Goal: Communication & Community: Answer question/provide support

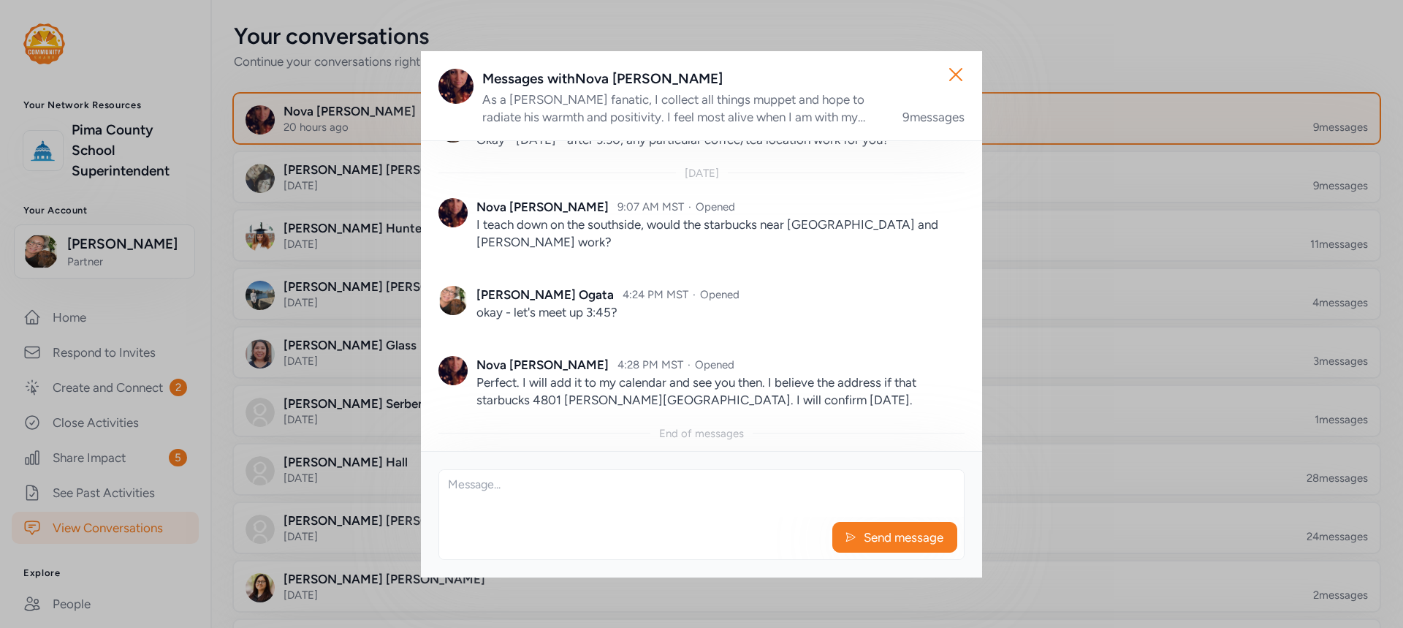
scroll to position [957, 0]
click at [953, 71] on icon "button" at bounding box center [956, 75] width 12 height 12
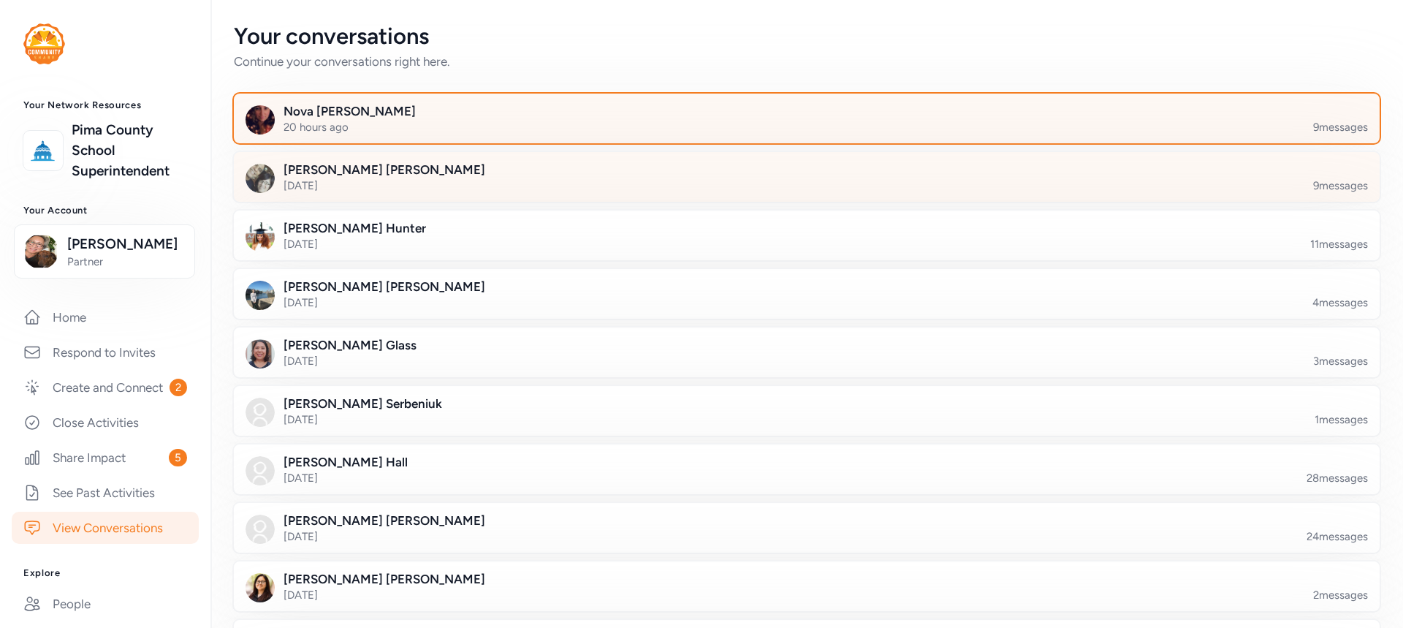
click at [791, 180] on div at bounding box center [818, 186] width 1146 height 50
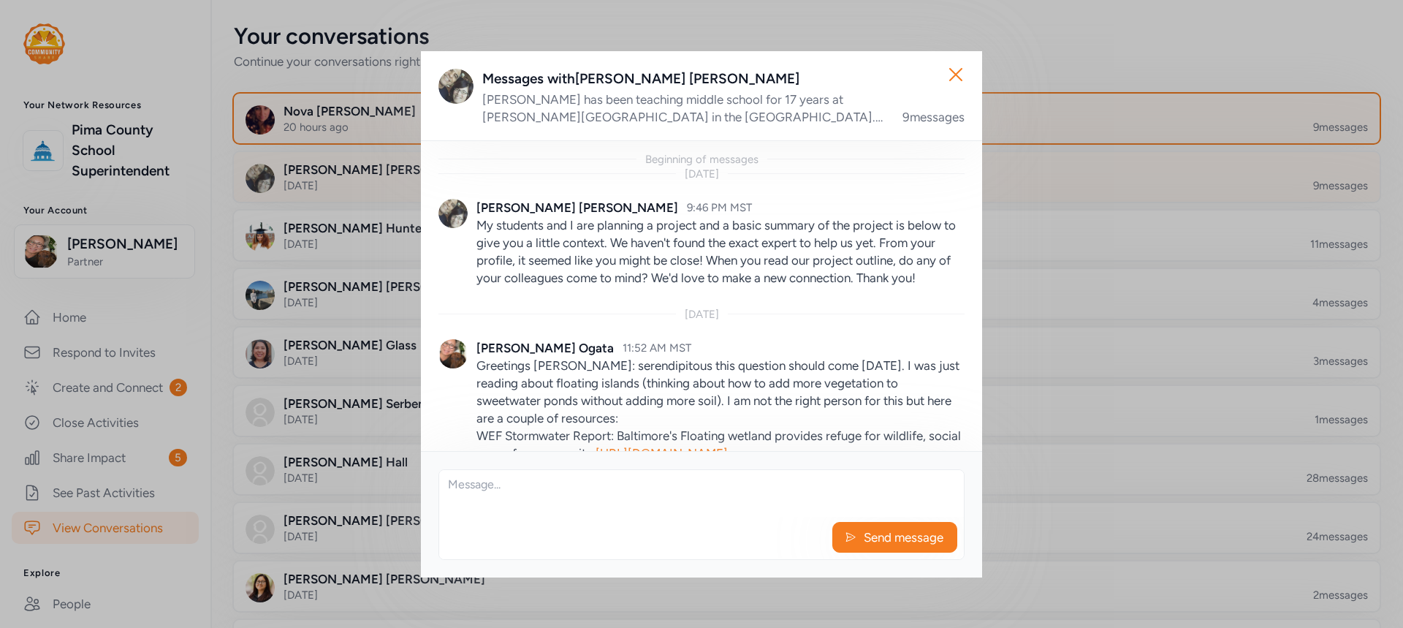
scroll to position [1033, 0]
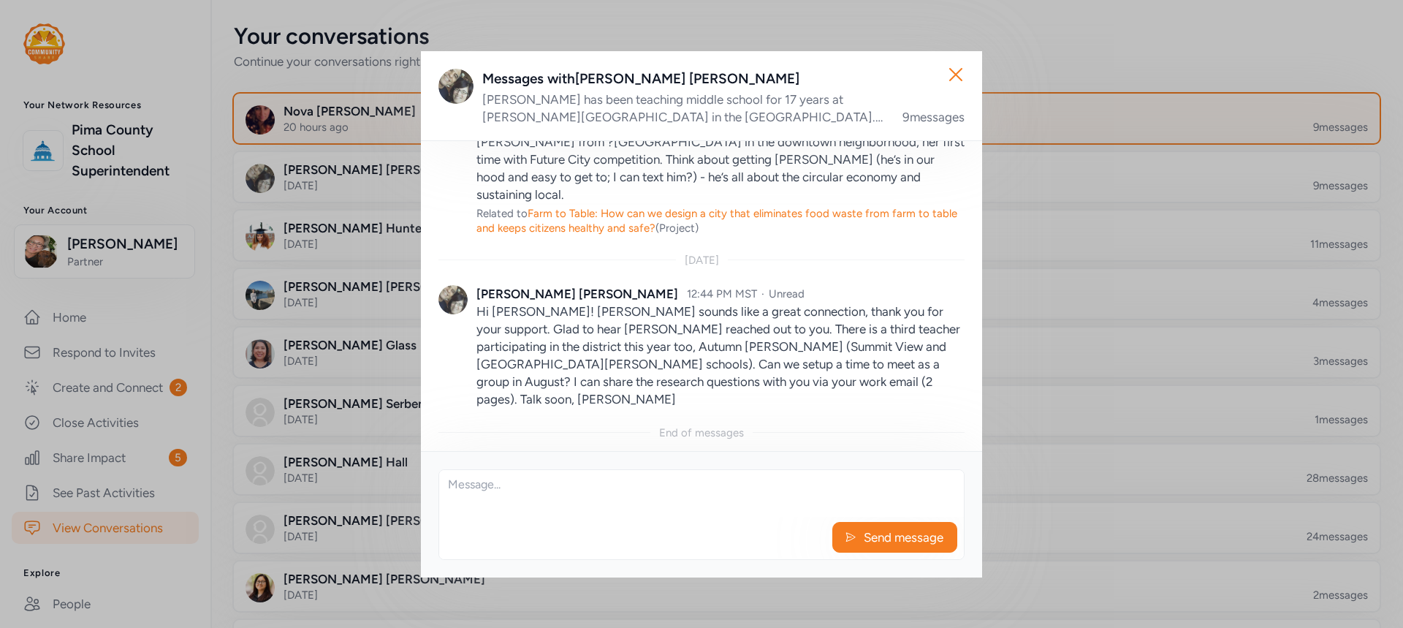
click at [761, 502] on textarea at bounding box center [701, 493] width 525 height 47
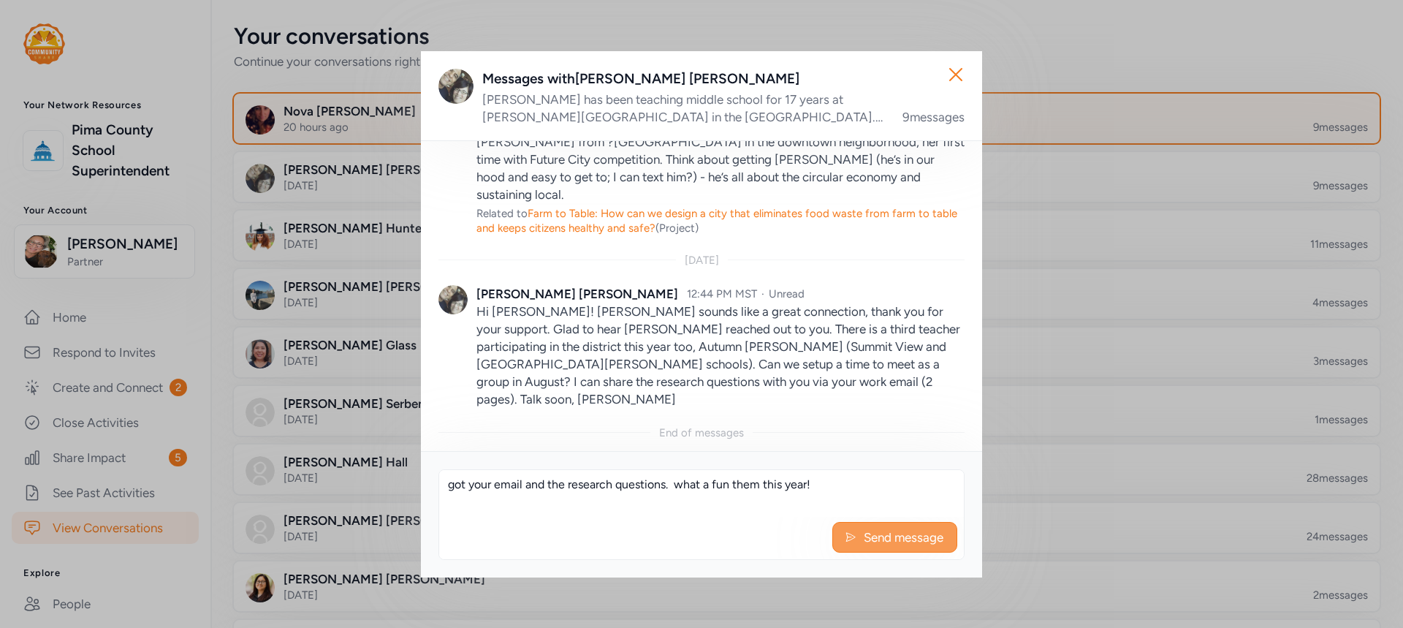
type textarea "got your email and the research questions. what a fun them this year!"
click at [909, 538] on span "Send message" at bounding box center [903, 537] width 83 height 18
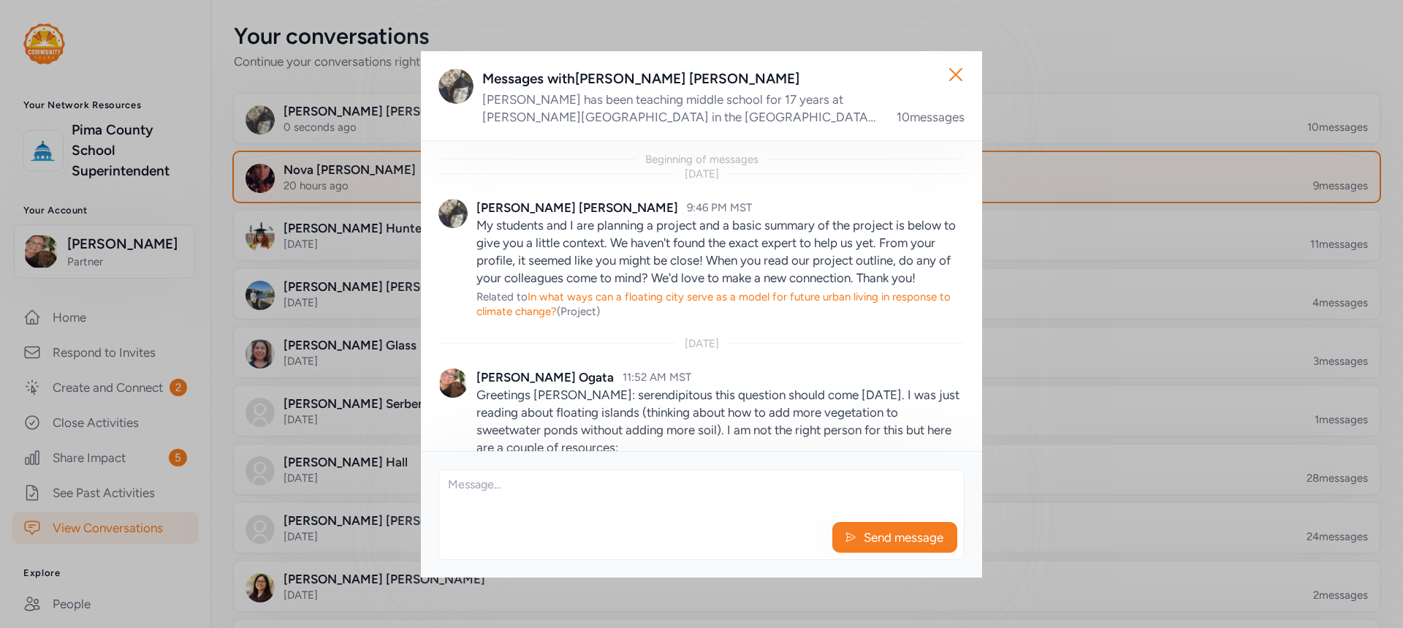
scroll to position [1147, 0]
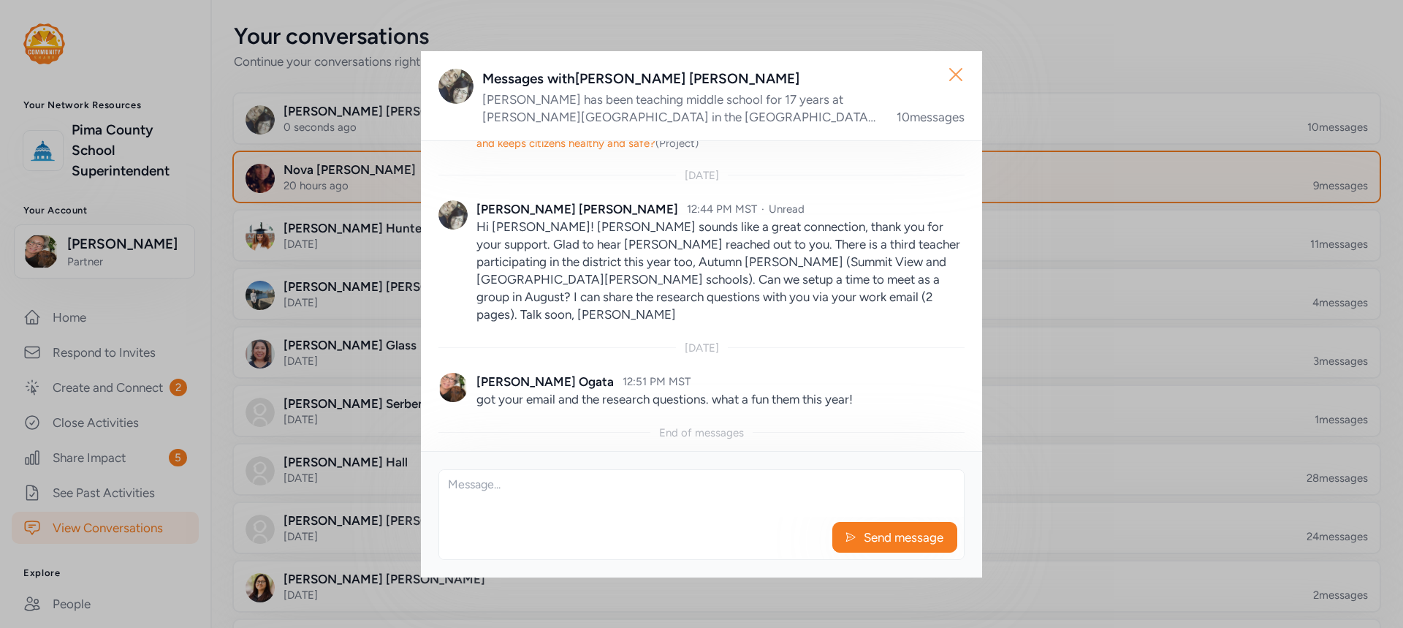
click at [958, 77] on icon "button" at bounding box center [955, 74] width 23 height 23
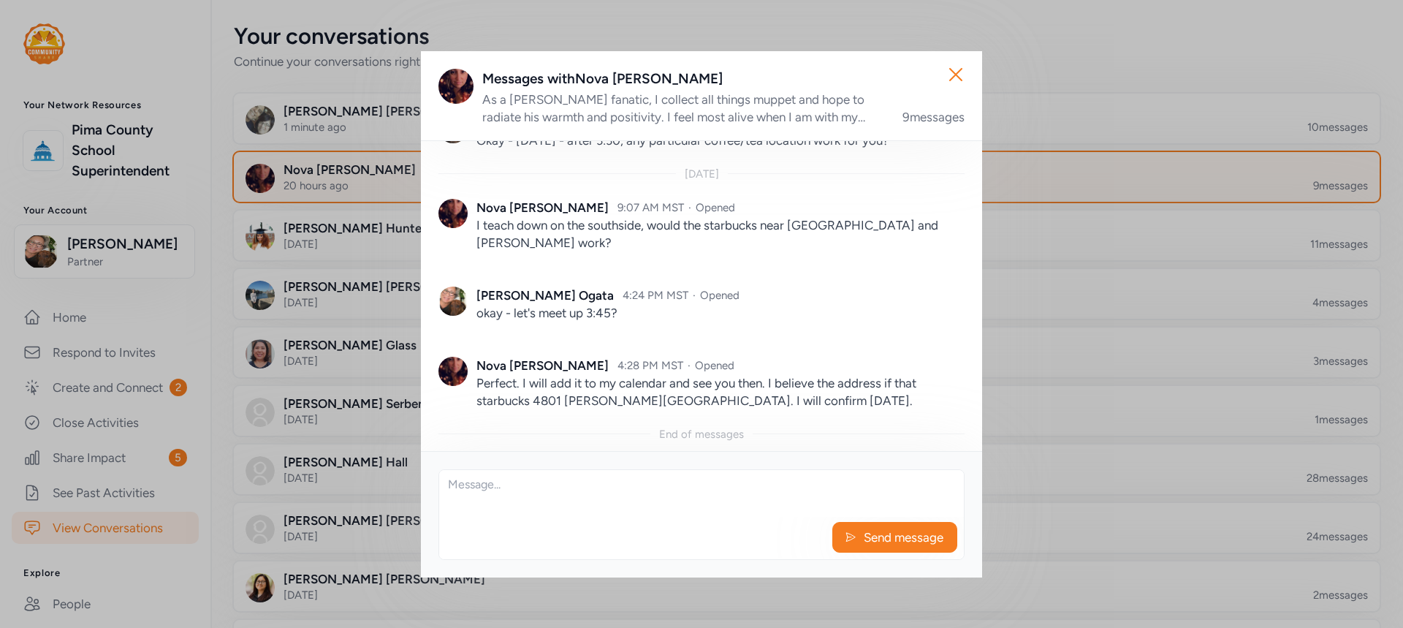
scroll to position [957, 0]
click at [962, 72] on icon "button" at bounding box center [955, 74] width 23 height 23
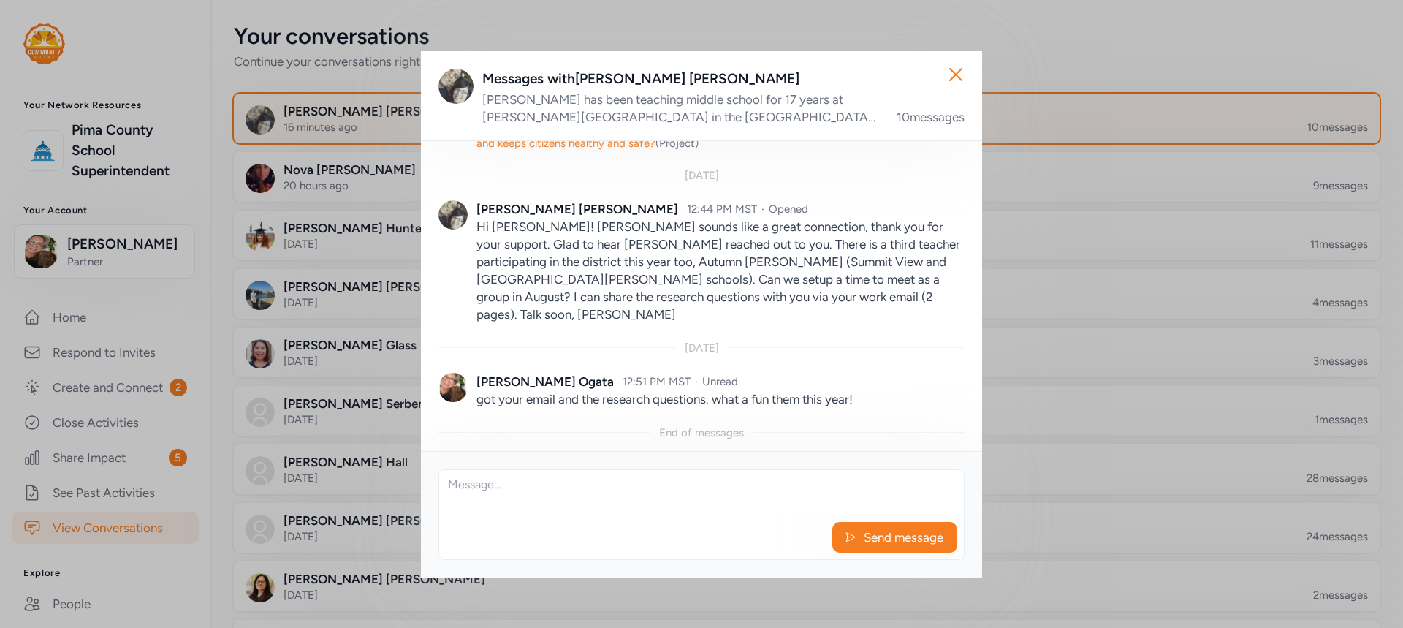
scroll to position [1147, 0]
click at [957, 79] on icon "button" at bounding box center [955, 74] width 23 height 23
